Goal: Task Accomplishment & Management: Manage account settings

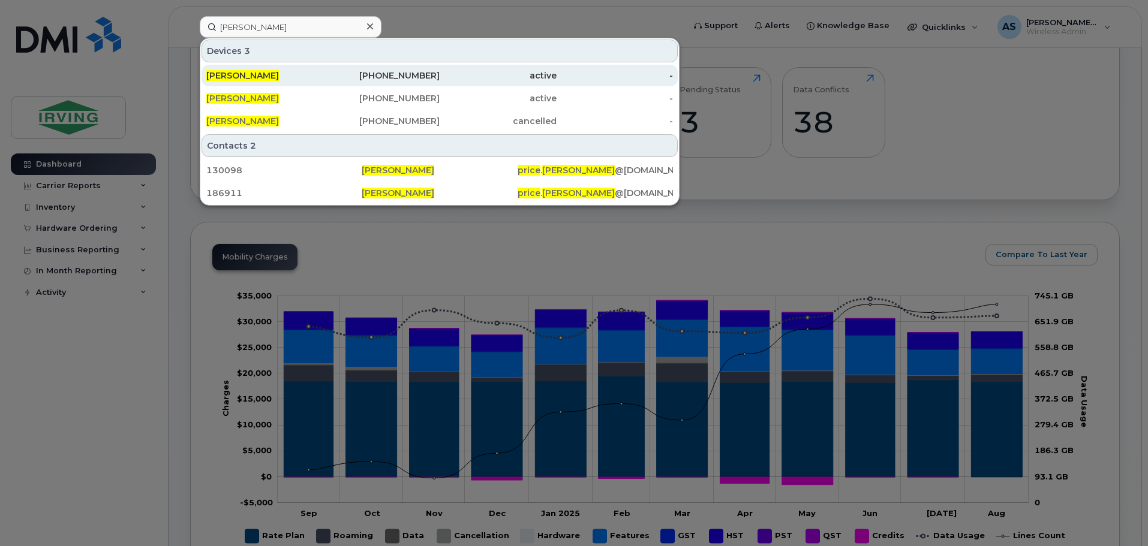
scroll to position [180, 0]
type input "matthew price"
click at [339, 78] on div "403-795-0038" at bounding box center [381, 76] width 117 height 12
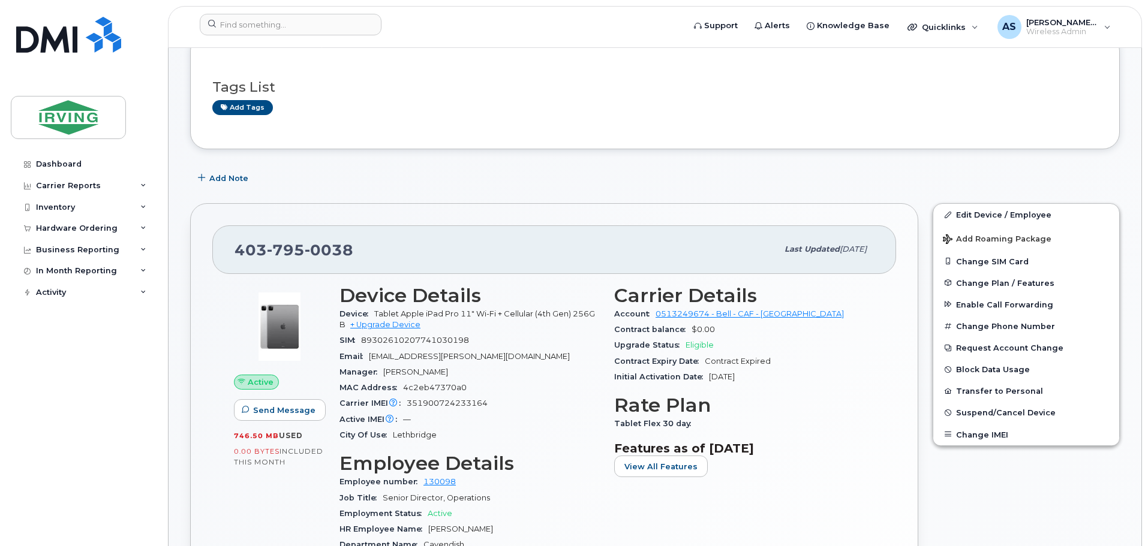
scroll to position [240, 0]
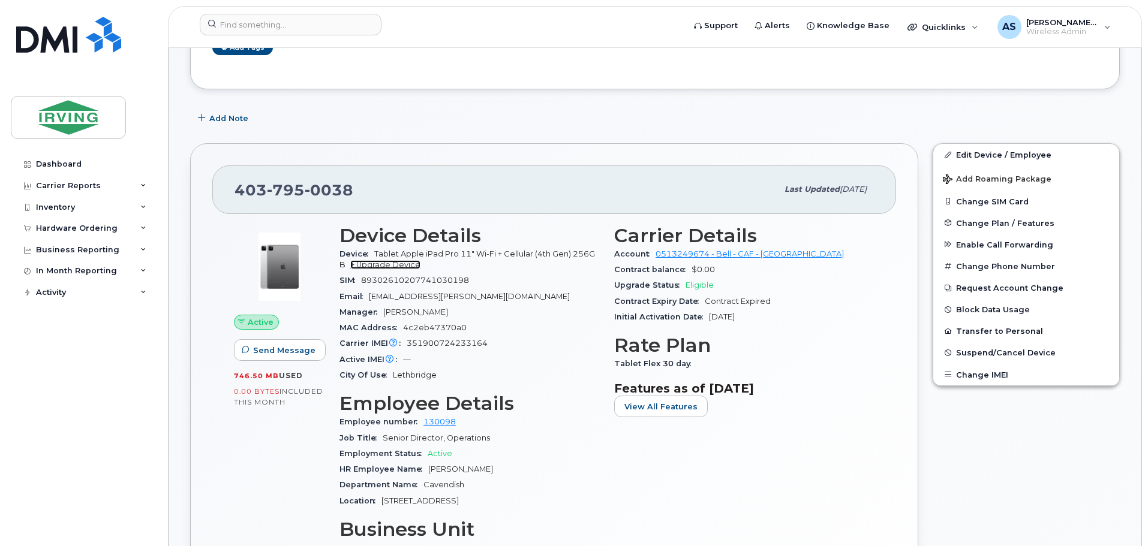
click at [374, 264] on link "+ Upgrade Device" at bounding box center [385, 264] width 70 height 9
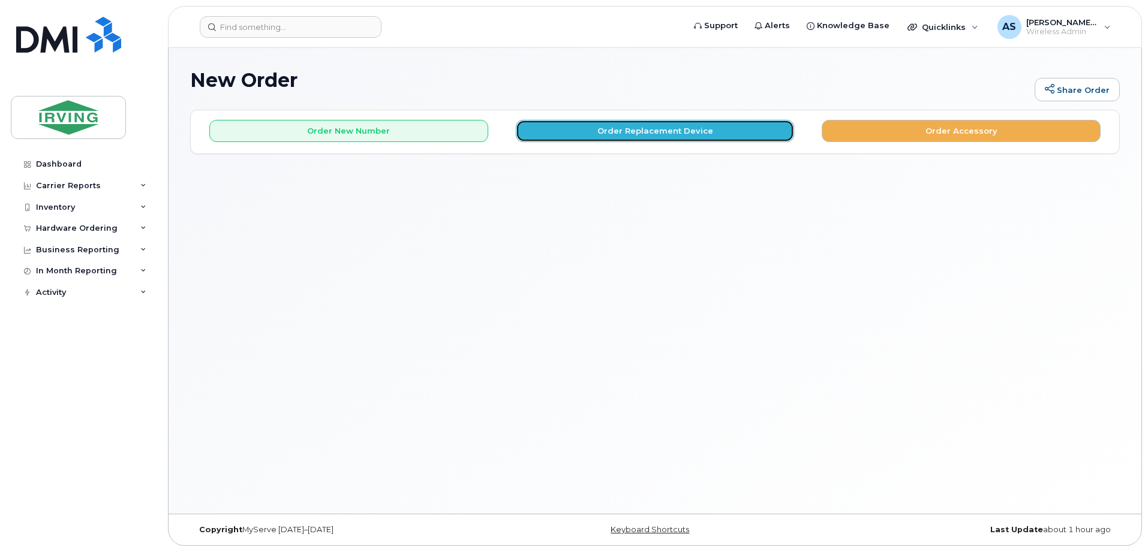
click at [623, 138] on button "Order Replacement Device" at bounding box center [655, 131] width 279 height 22
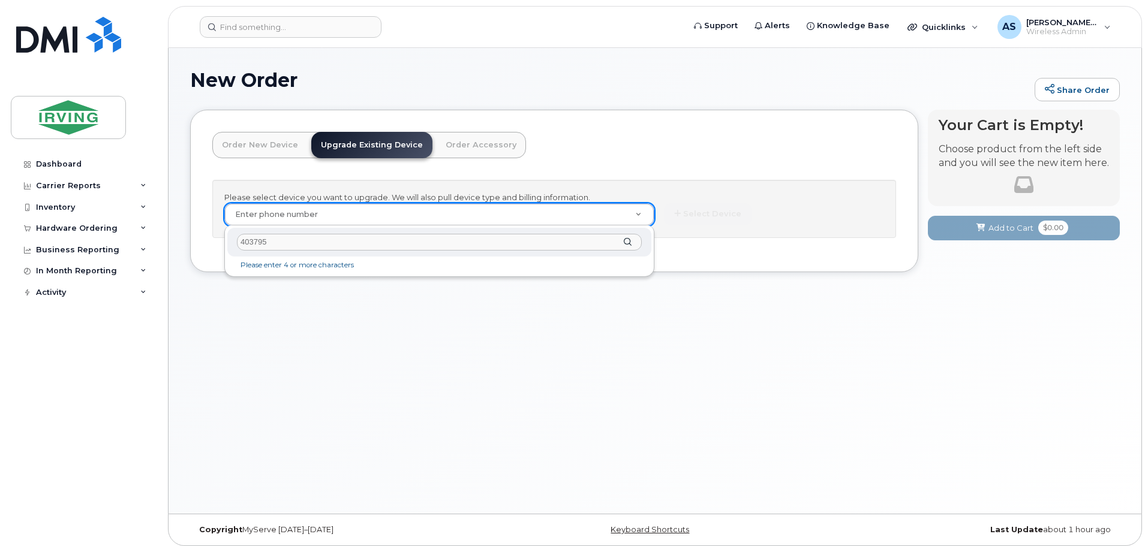
type input "403795"
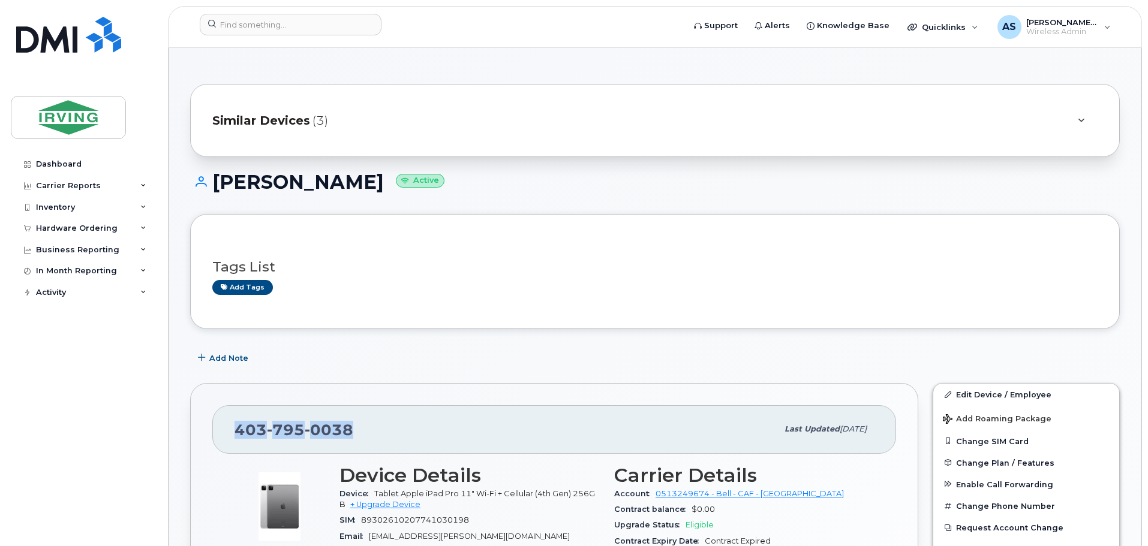
drag, startPoint x: 375, startPoint y: 433, endPoint x: 197, endPoint y: 441, distance: 178.8
copy span "[PHONE_NUMBER]"
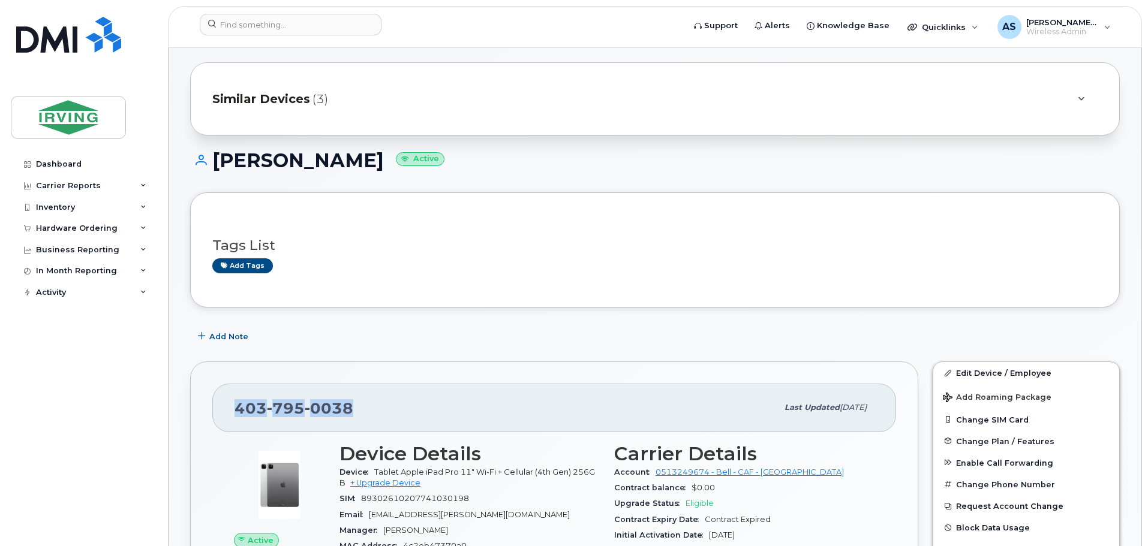
scroll to position [60, 0]
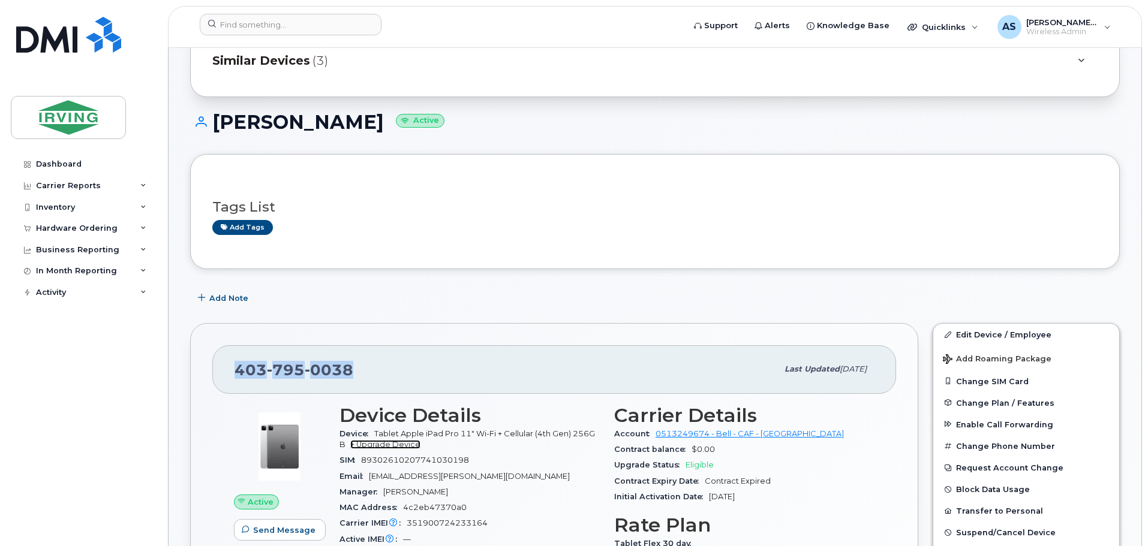
click at [393, 441] on link "+ Upgrade Device" at bounding box center [385, 444] width 70 height 9
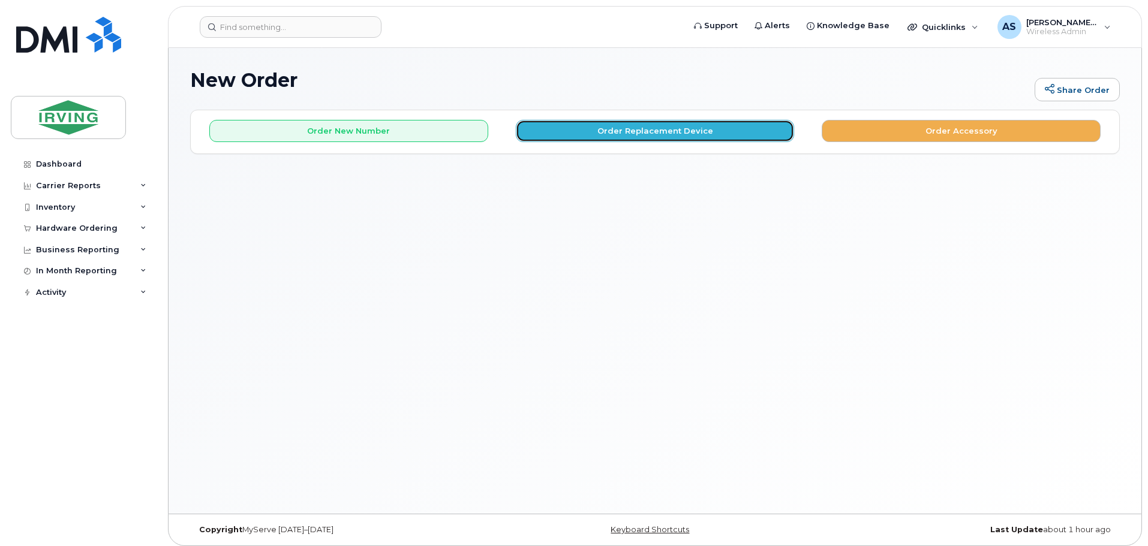
click at [667, 131] on button "Order Replacement Device" at bounding box center [655, 131] width 279 height 22
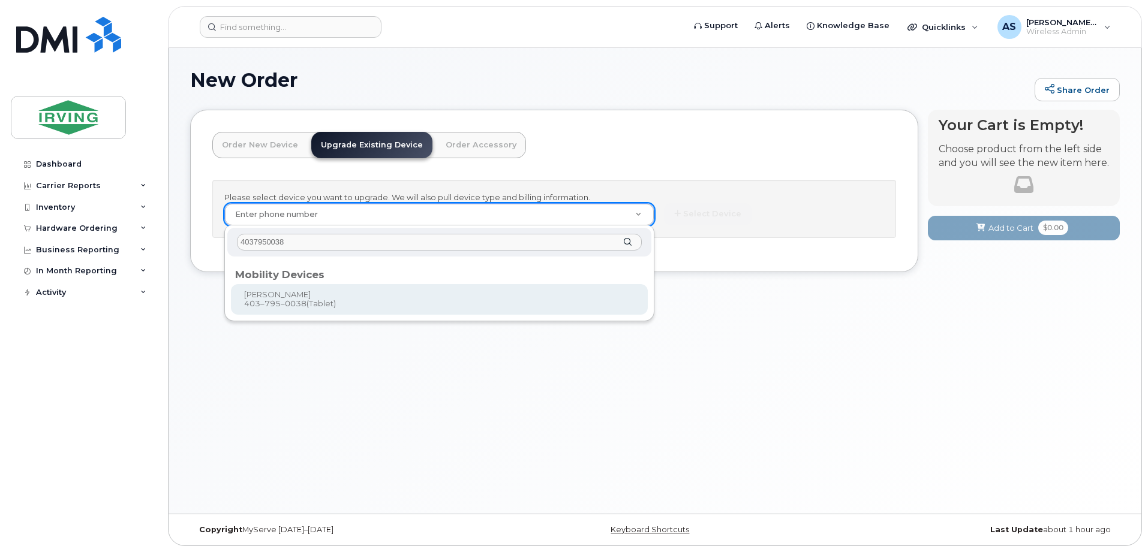
type input "4037950038"
type input "826485"
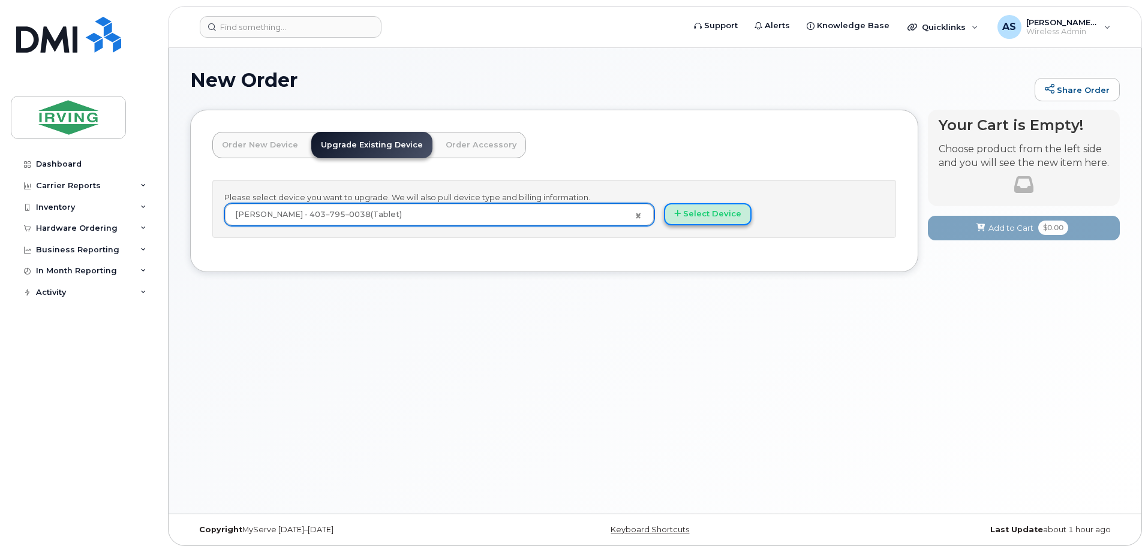
click at [707, 214] on button "Select Device" at bounding box center [708, 214] width 88 height 22
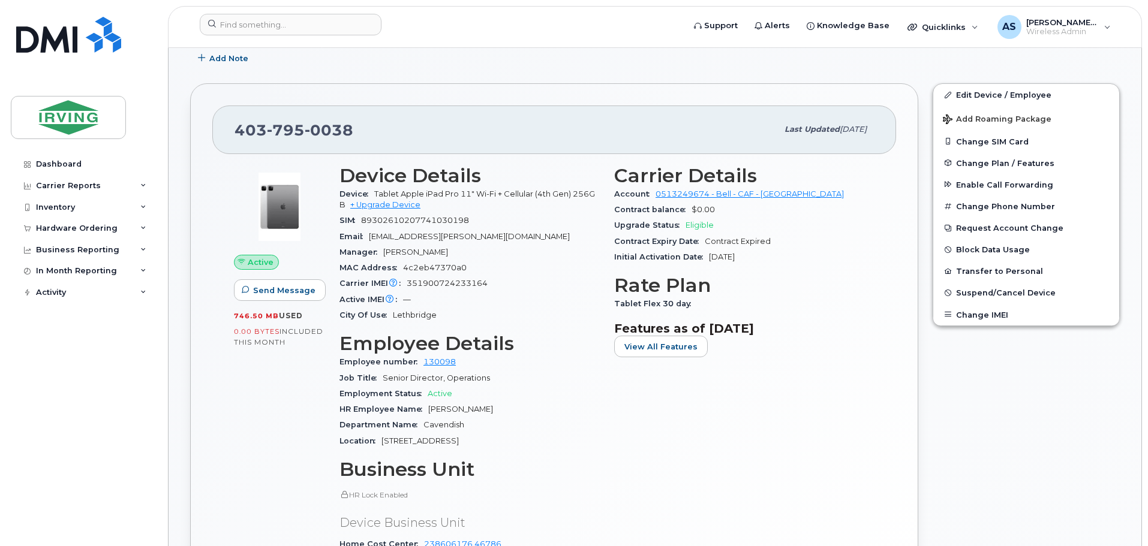
scroll to position [360, 0]
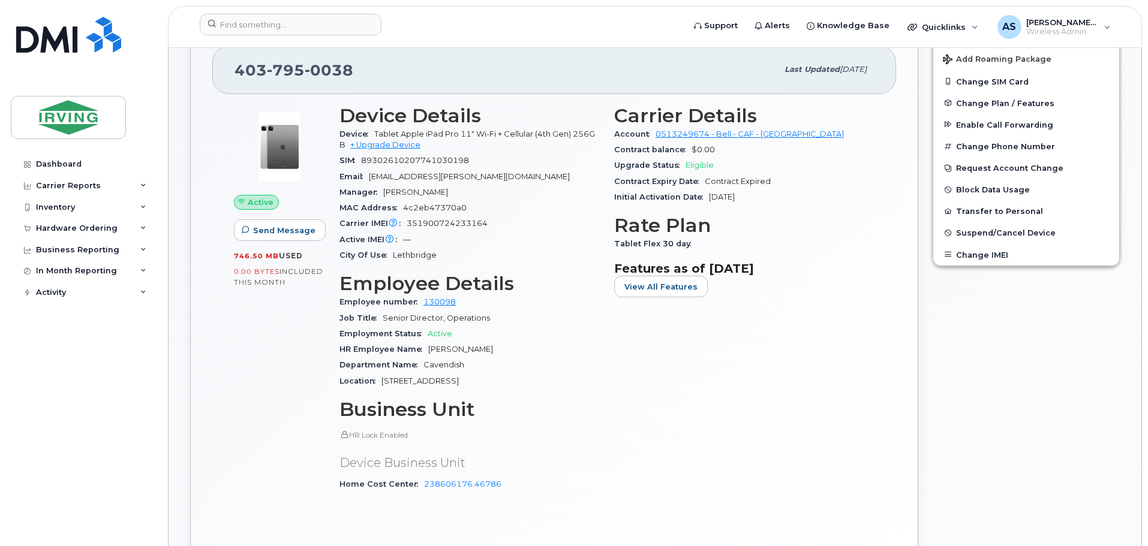
click at [887, 413] on div "Active Send Message 746.50 MB  used 0.00 Bytes  included this month Device Deta…" at bounding box center [554, 325] width 684 height 462
click at [1008, 85] on button "Change SIM Card" at bounding box center [1026, 82] width 186 height 22
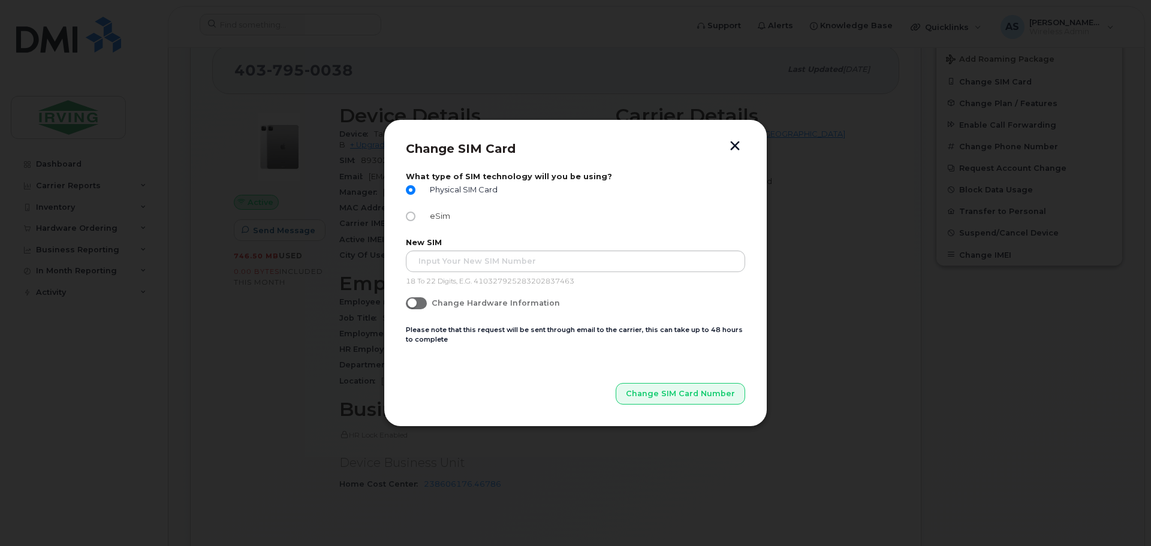
click at [416, 218] on label "eSim" at bounding box center [428, 217] width 44 height 10
click at [416, 218] on input "eSim" at bounding box center [411, 217] width 10 height 10
radio input "true"
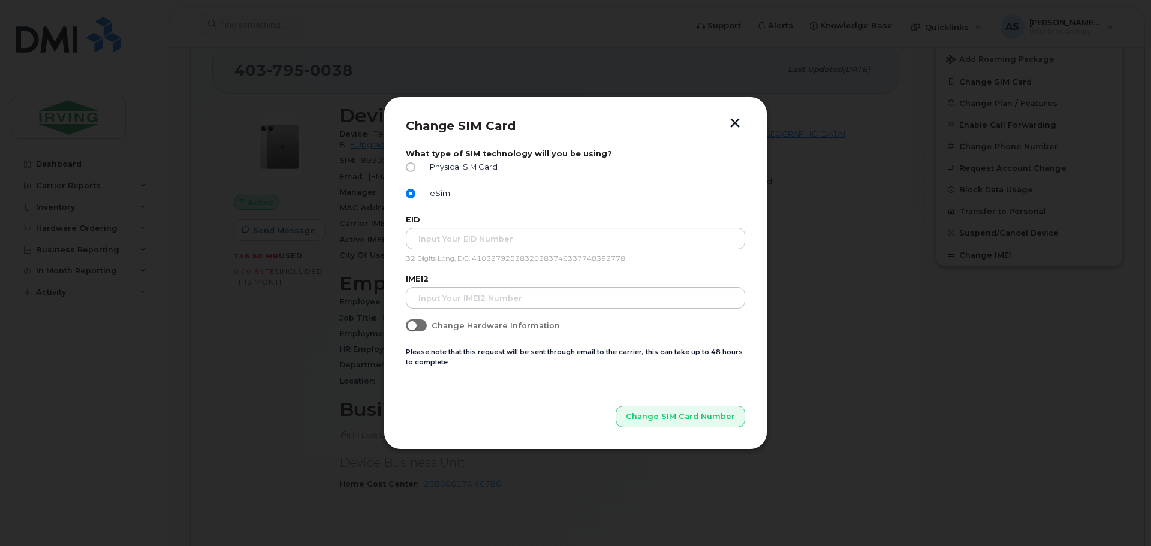
click at [735, 121] on button "button" at bounding box center [735, 124] width 18 height 13
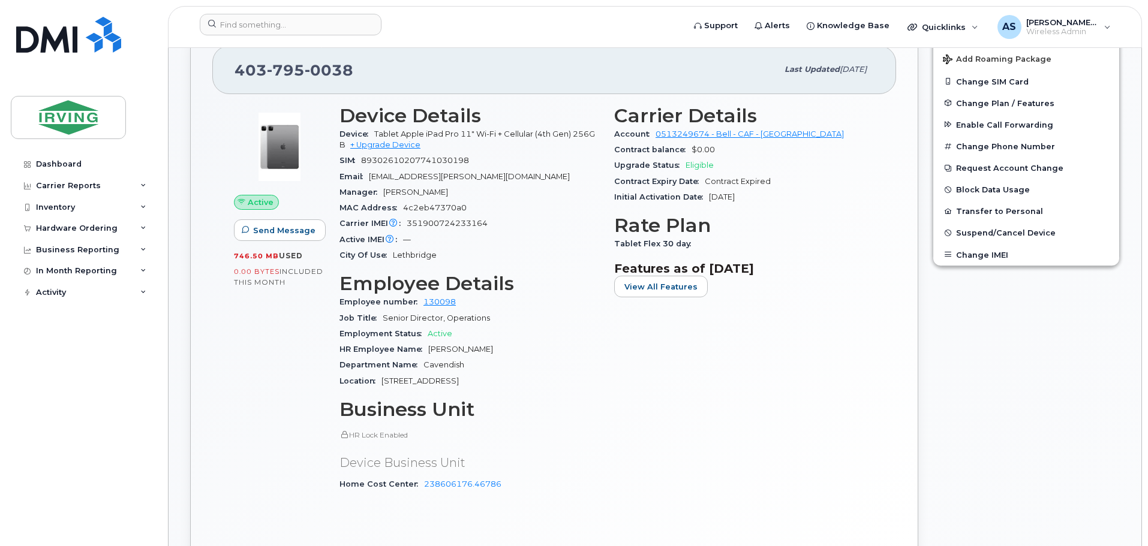
click at [435, 224] on span "351900724233164" at bounding box center [447, 223] width 81 height 9
copy span "351900724233164"
click at [1033, 315] on div "Edit Device / Employee Add Roaming Package Change SIM Card Change Plan / Featur…" at bounding box center [1025, 300] width 201 height 568
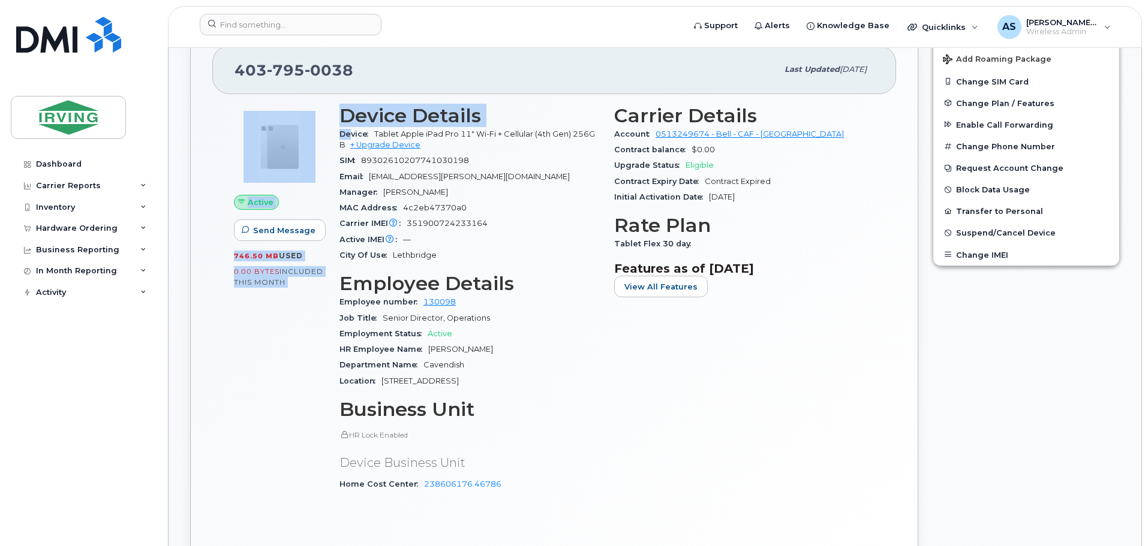
drag, startPoint x: 330, startPoint y: 139, endPoint x: 350, endPoint y: 140, distance: 19.8
click at [350, 140] on div "Active Send Message 746.50 MB  used 0.00 Bytes  included this month Device Deta…" at bounding box center [554, 303] width 655 height 411
drag, startPoint x: 448, startPoint y: 147, endPoint x: 334, endPoint y: 138, distance: 114.9
click at [334, 138] on div "Device Details Device Tablet Apple iPad Pro 11" Wi-Fi + Cellular (4th Gen) 256G…" at bounding box center [469, 303] width 275 height 411
copy div "Device Tablet Apple iPad Pro 11" Wi-Fi + Cellular (4th Gen) 256GB + Upgrade Dev…"
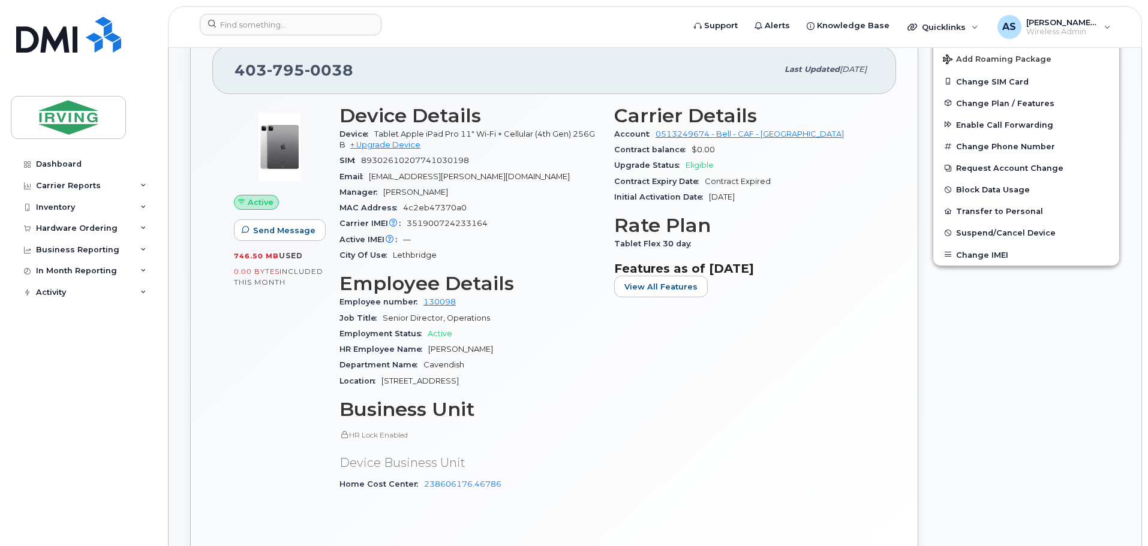
click at [970, 414] on div "Edit Device / Employee Add Roaming Package Change SIM Card Change Plan / Featur…" at bounding box center [1025, 300] width 201 height 568
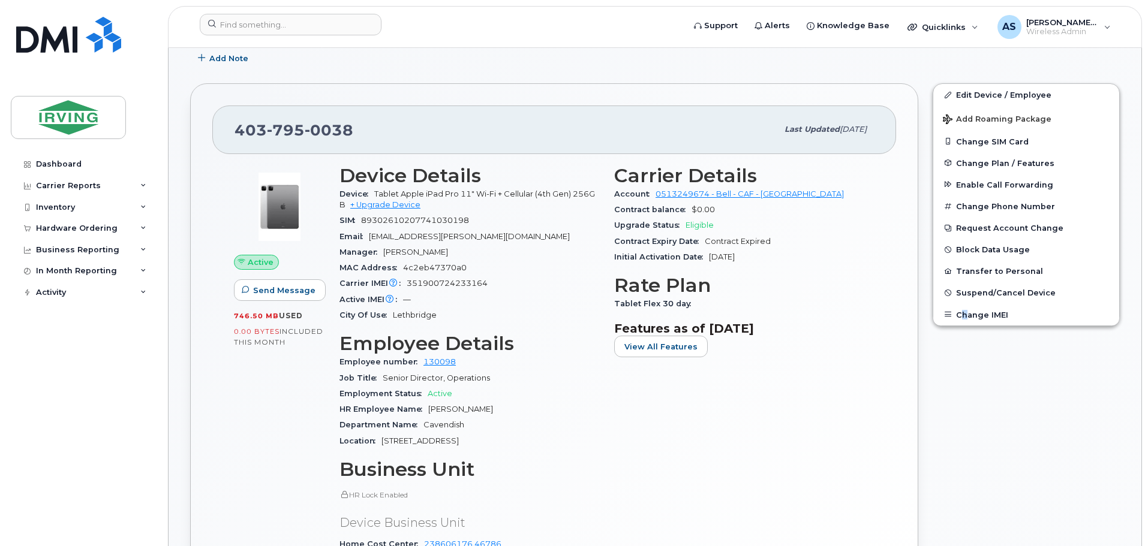
click at [964, 393] on div "Edit Device / Employee Add Roaming Package Change SIM Card Change Plan / Featur…" at bounding box center [1025, 360] width 201 height 568
